Goal: Entertainment & Leisure: Browse casually

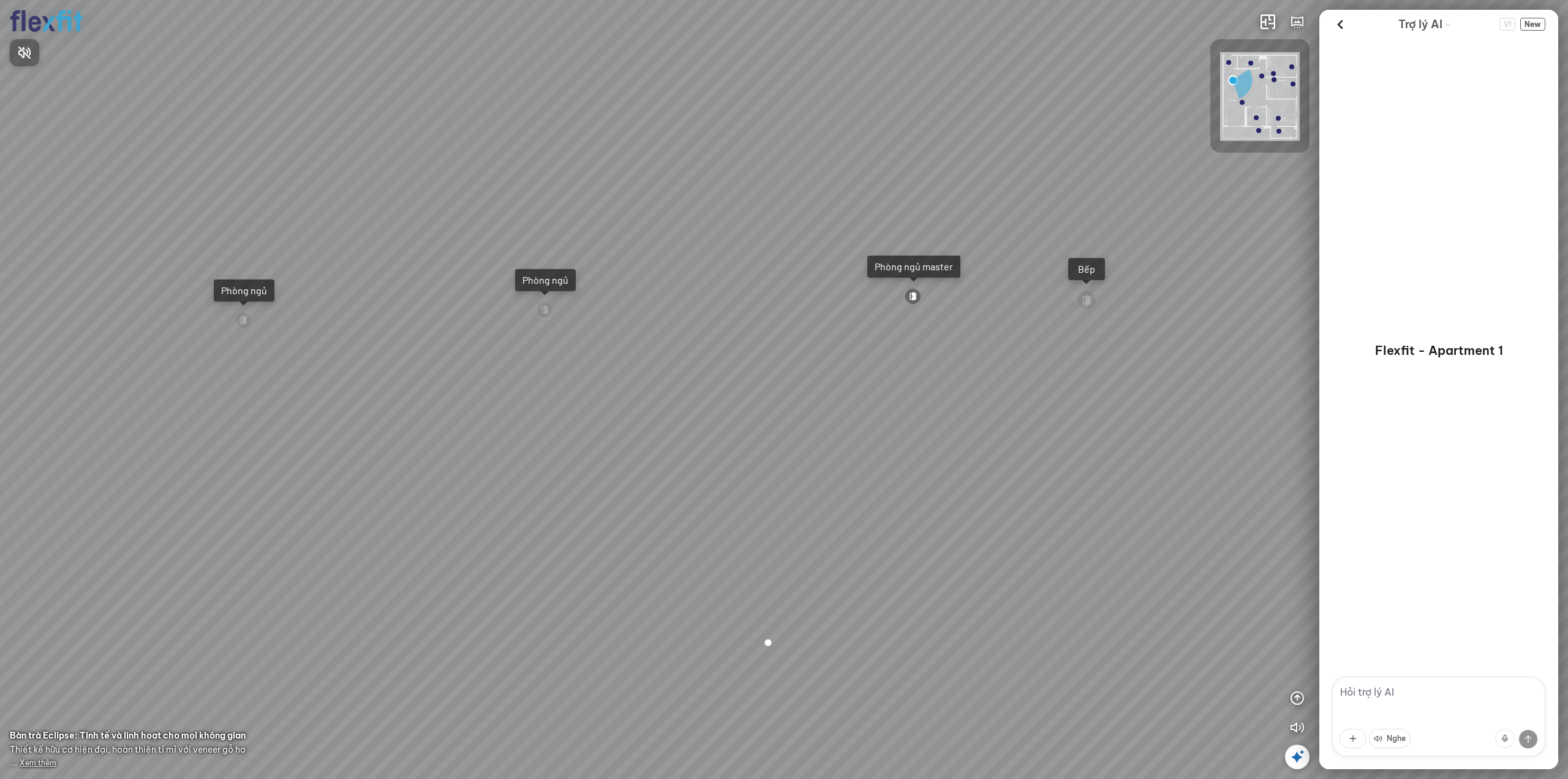
click at [1340, 24] on div at bounding box center [784, 390] width 1568 height 779
click at [1341, 24] on icon at bounding box center [1340, 24] width 18 height 18
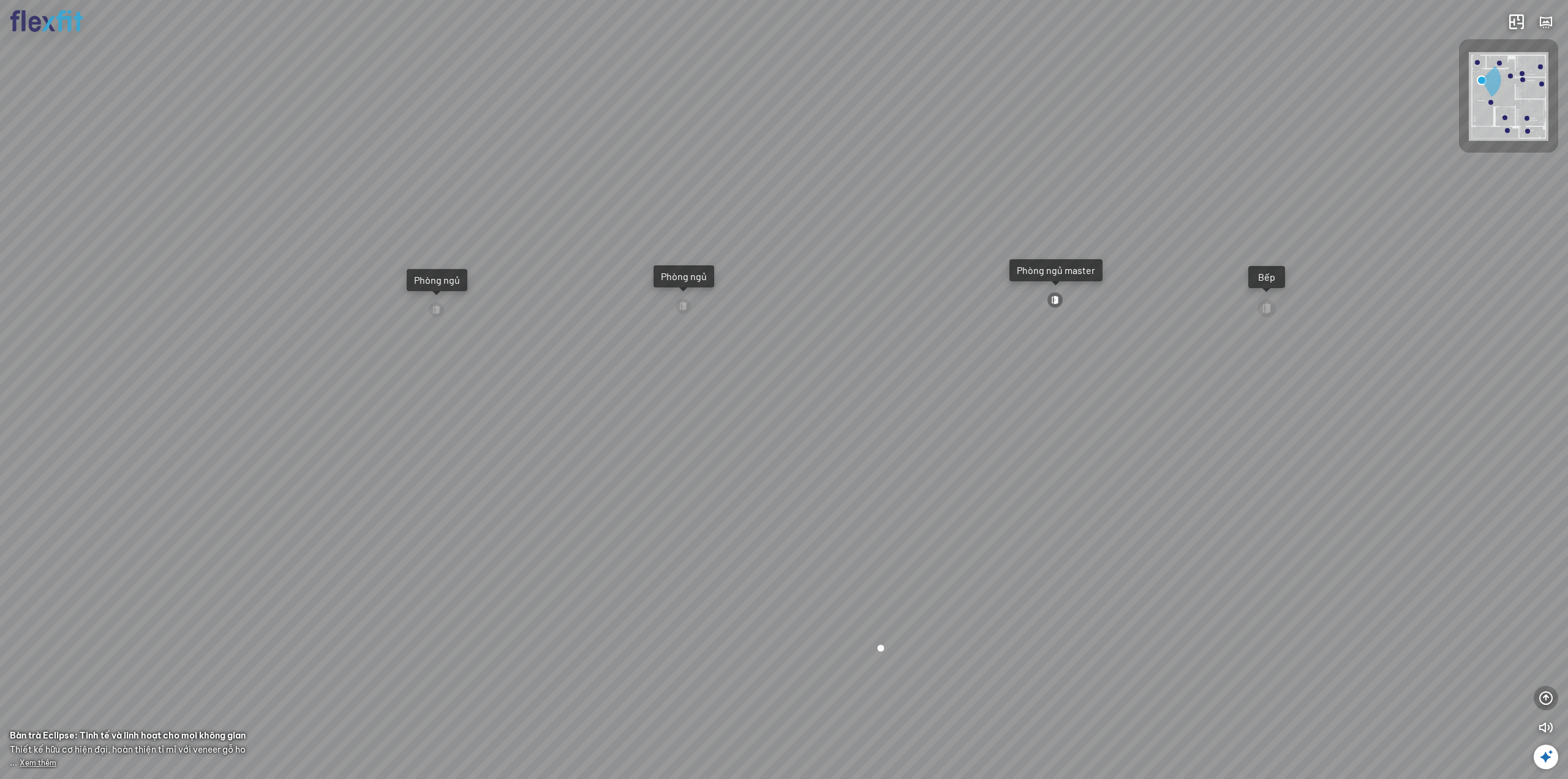
click at [1550, 692] on icon "button" at bounding box center [1546, 698] width 14 height 14
click at [1546, 639] on icon "button" at bounding box center [1546, 639] width 14 height 14
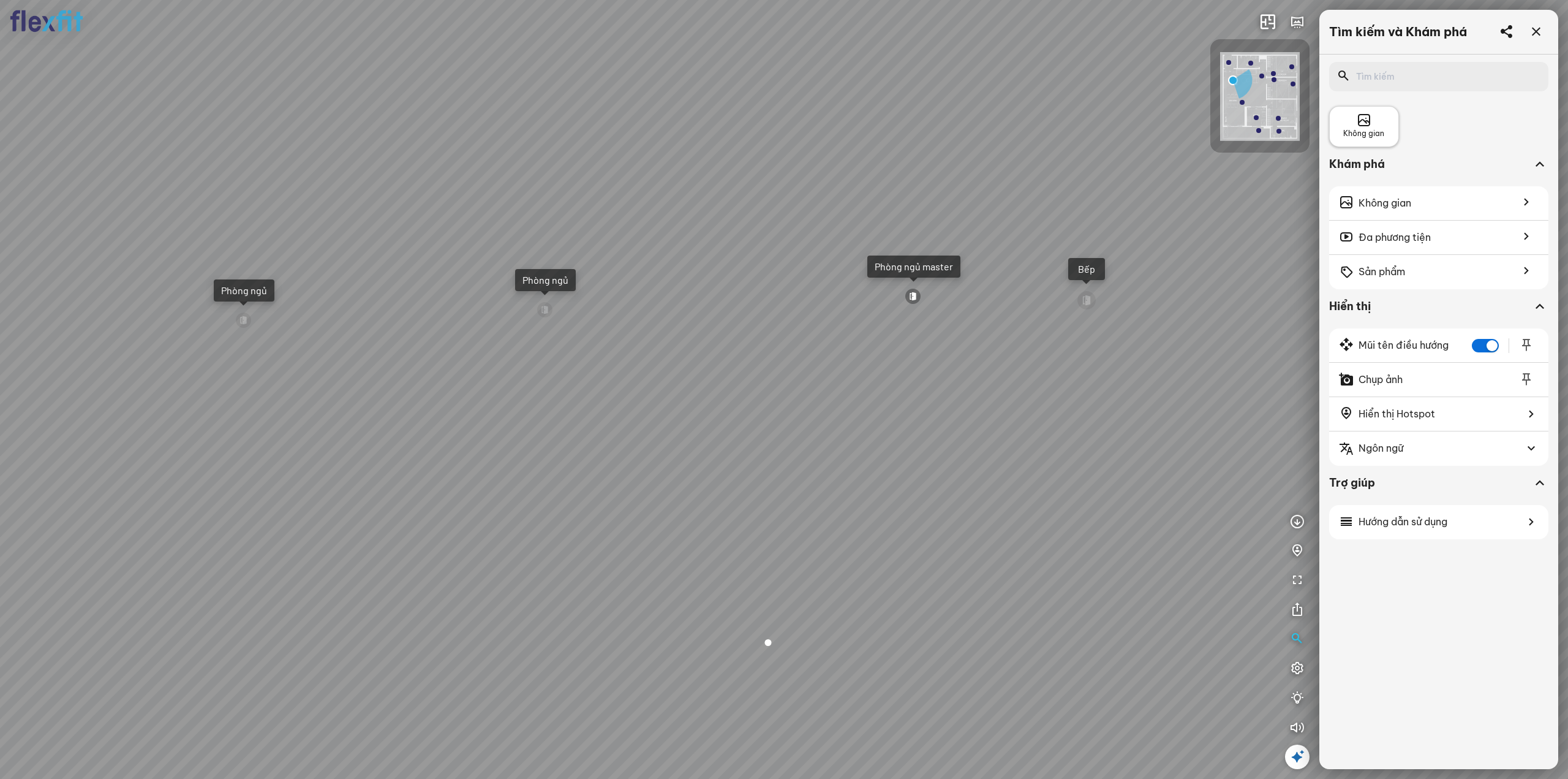
click at [1360, 133] on span "Không gian" at bounding box center [1364, 133] width 41 height 12
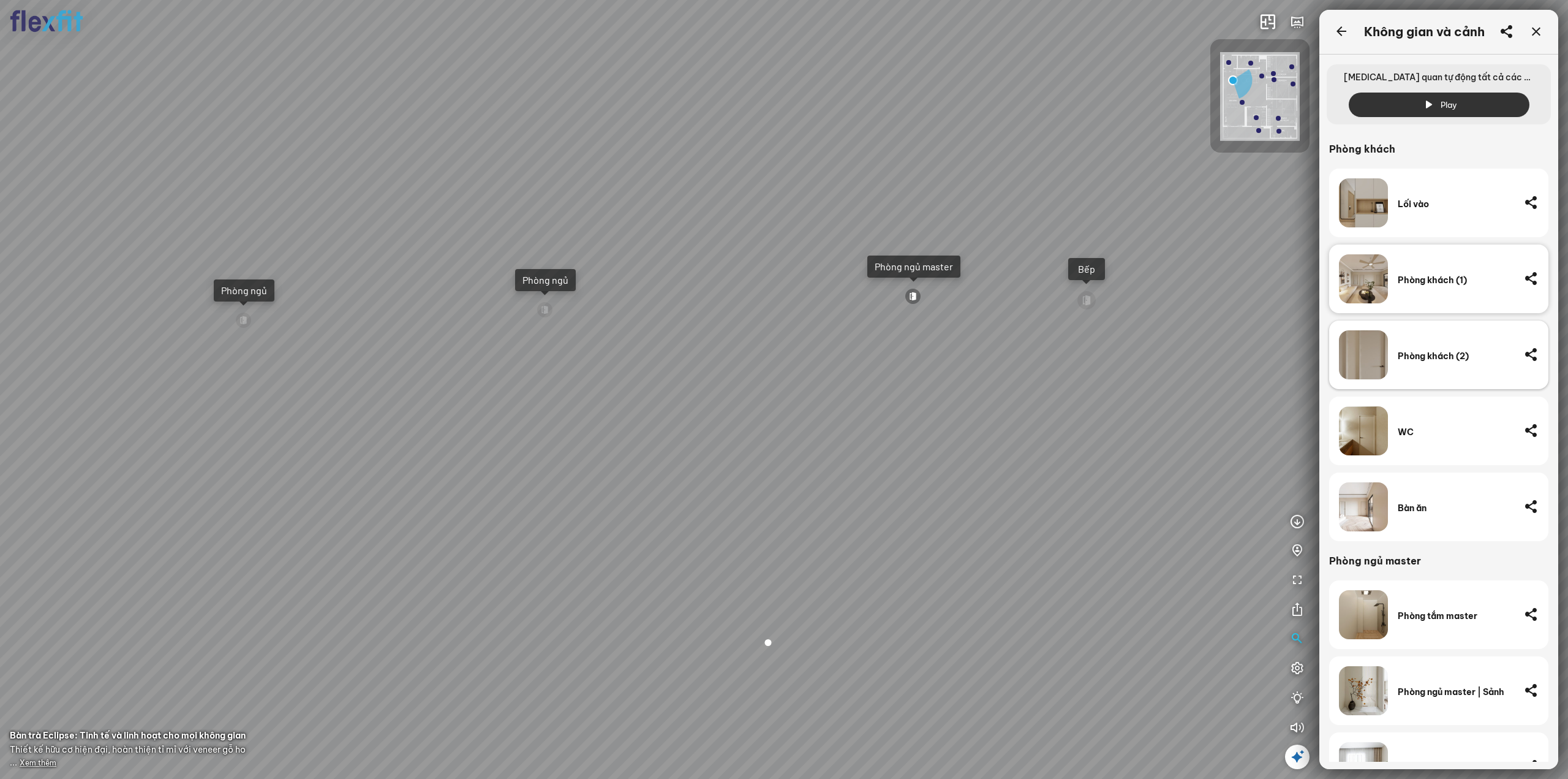
click at [1410, 366] on div "Phòng khách (2)" at bounding box center [1456, 354] width 117 height 49
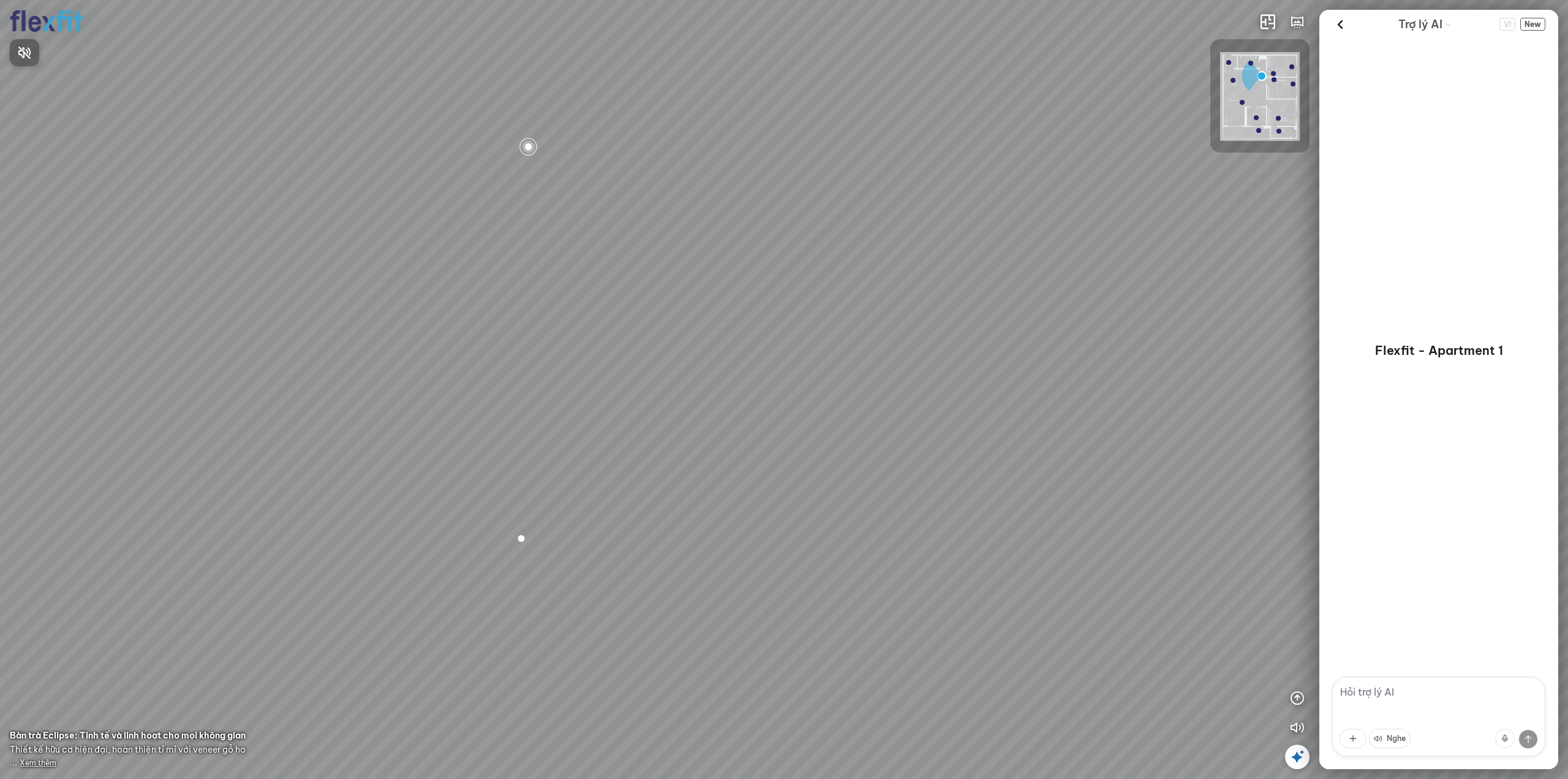
click at [1295, 758] on div at bounding box center [784, 390] width 1568 height 779
click at [1297, 758] on icon at bounding box center [1297, 757] width 14 height 14
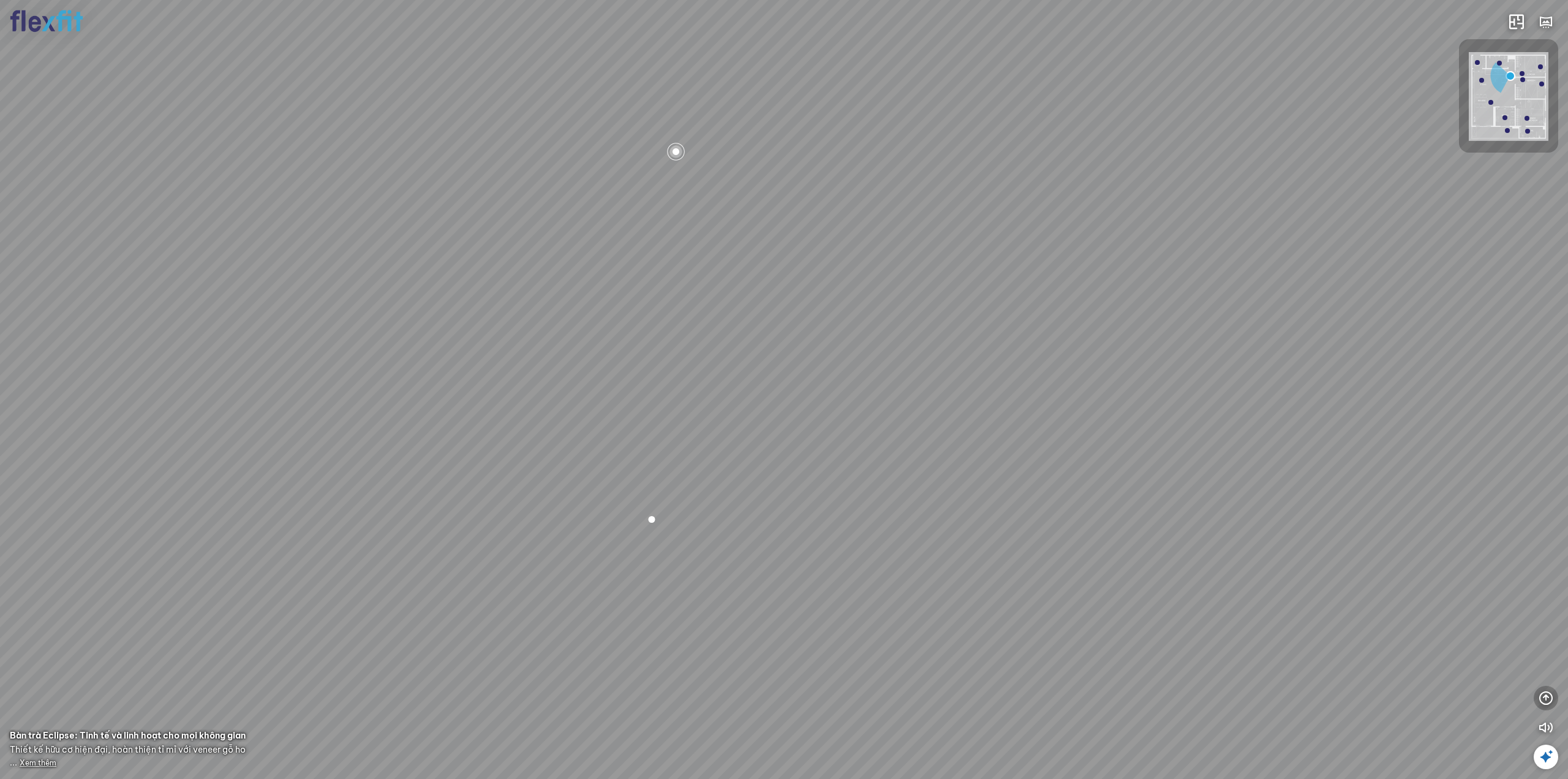
click at [1542, 695] on icon "button" at bounding box center [1546, 698] width 14 height 14
click at [1548, 636] on icon "button" at bounding box center [1546, 639] width 14 height 14
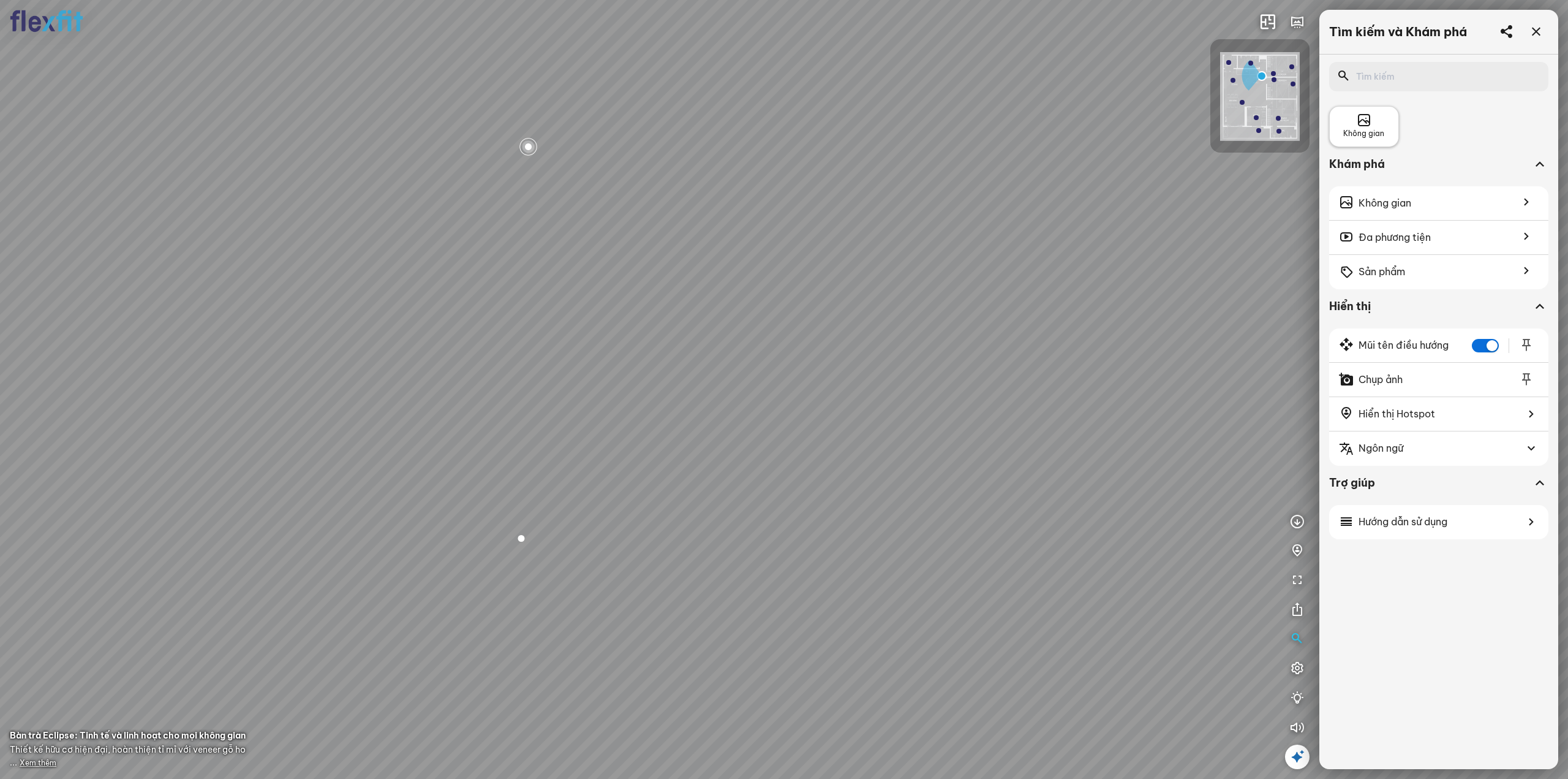
click at [1376, 139] on span "Không gian" at bounding box center [1364, 133] width 41 height 12
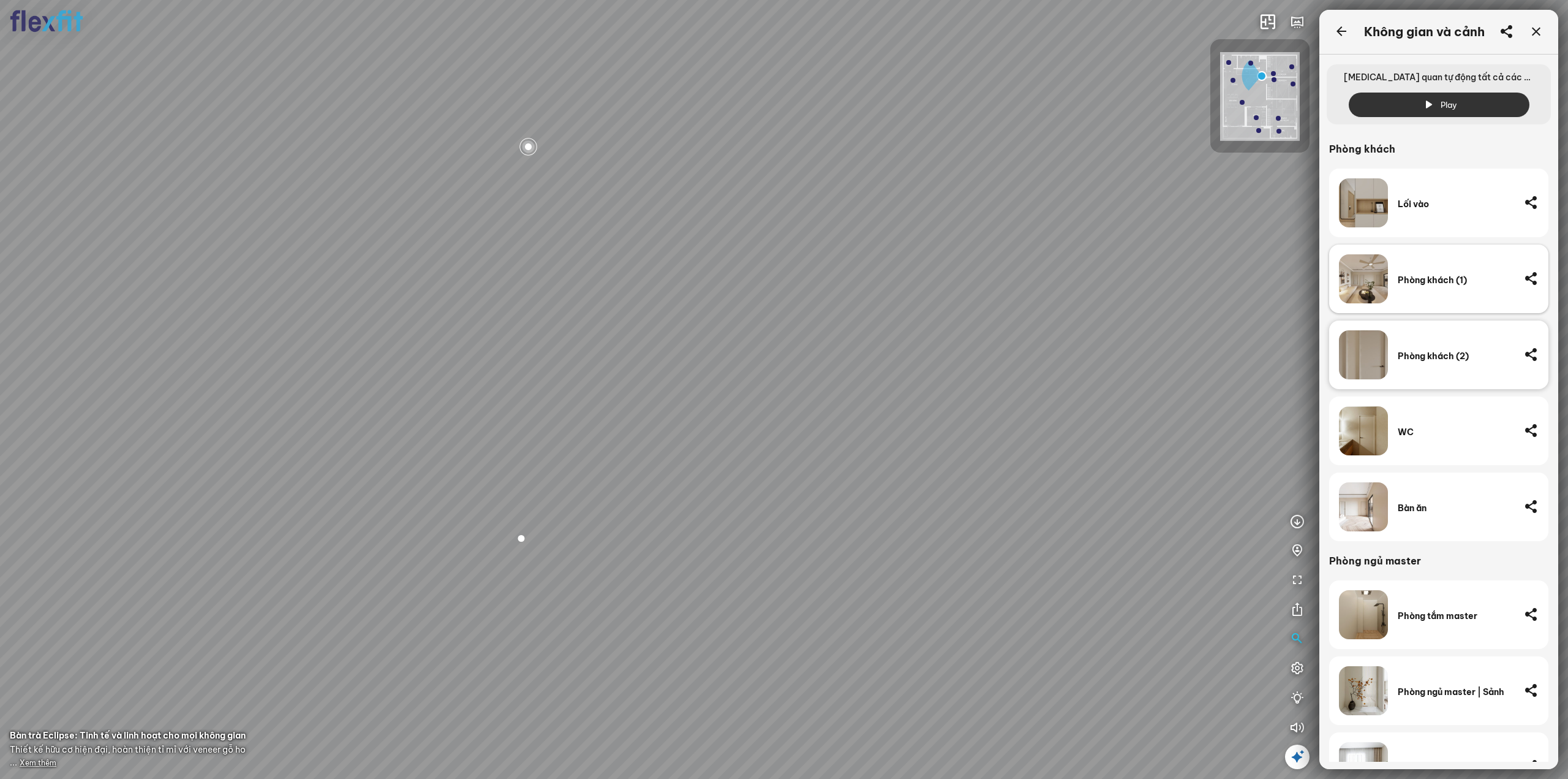
click at [1426, 288] on div "Phòng khách (1)" at bounding box center [1456, 279] width 117 height 49
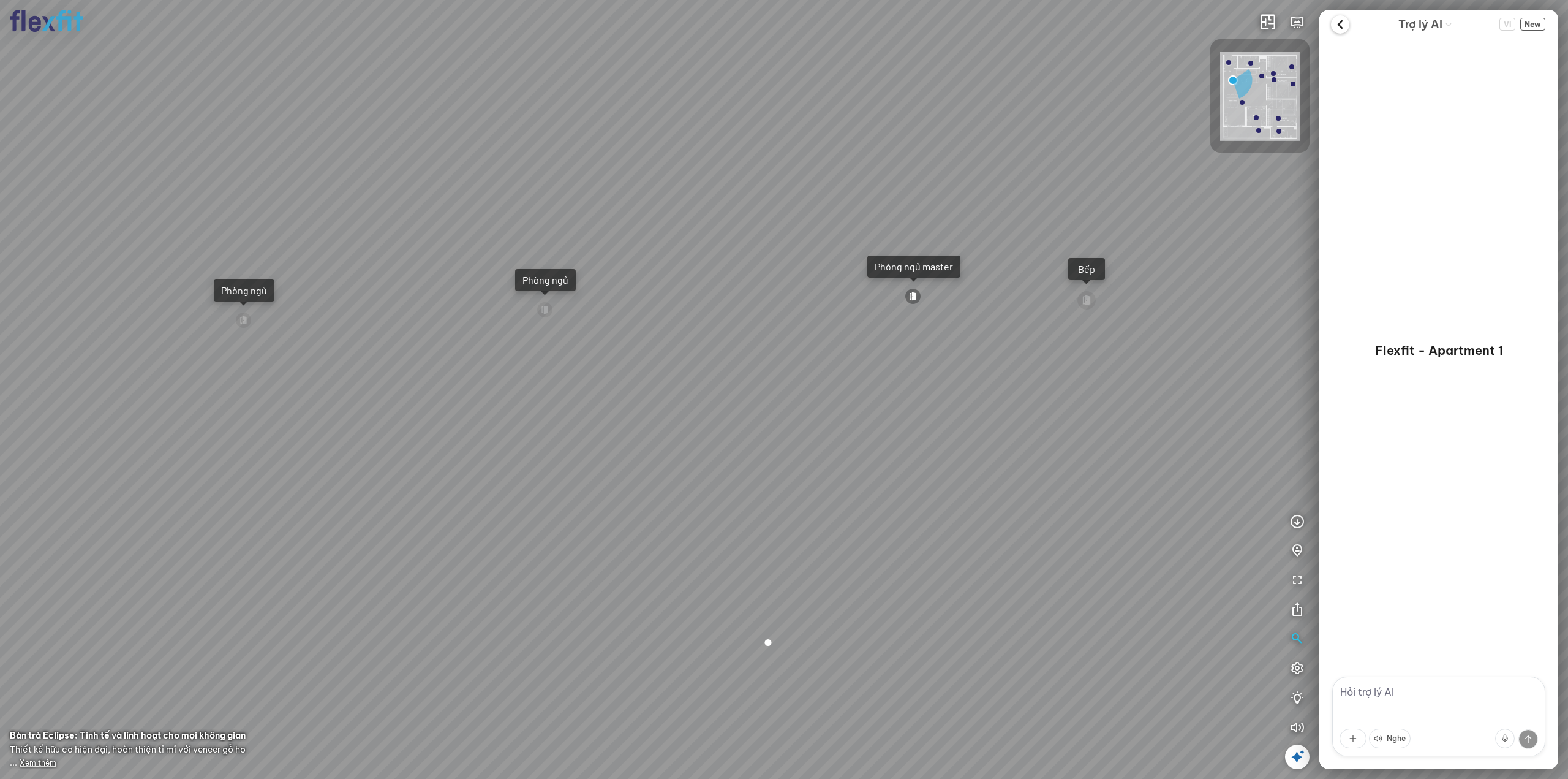
click at [1345, 24] on icon at bounding box center [1340, 24] width 18 height 18
